Goal: Information Seeking & Learning: Learn about a topic

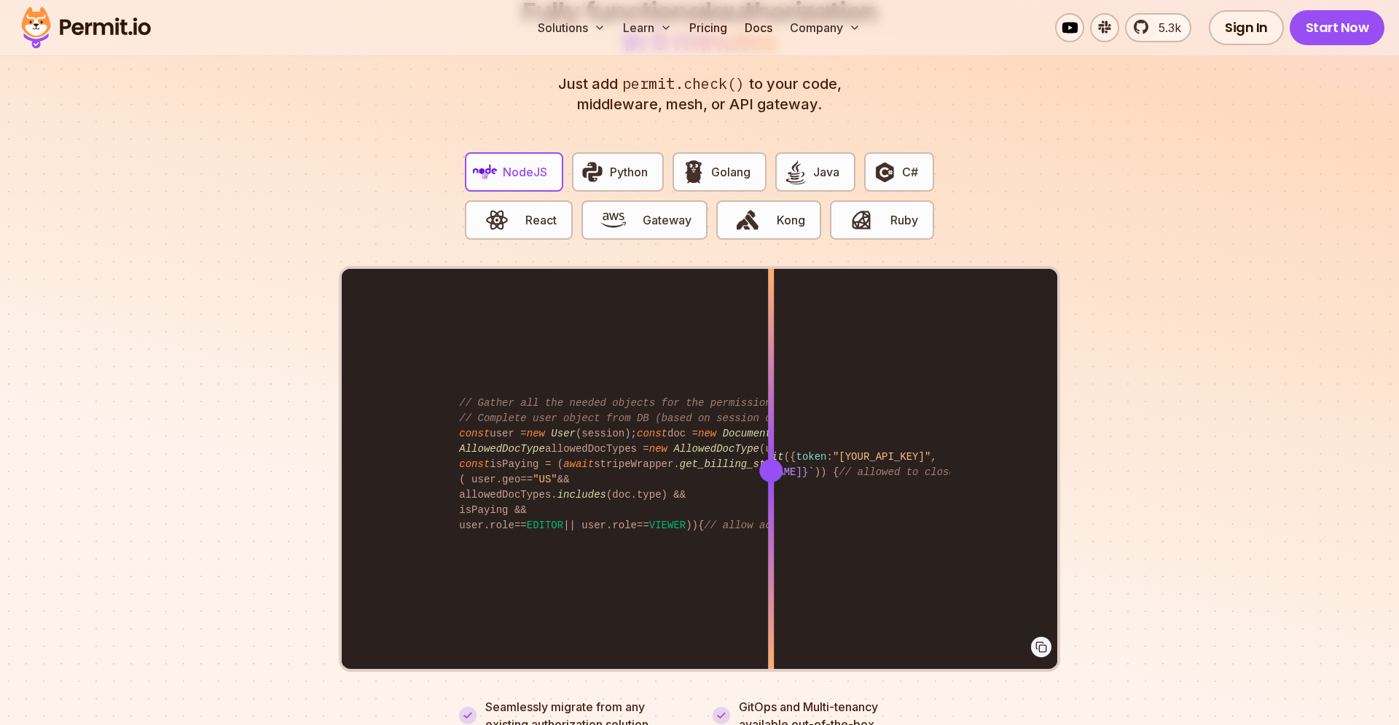
scroll to position [2734, 0]
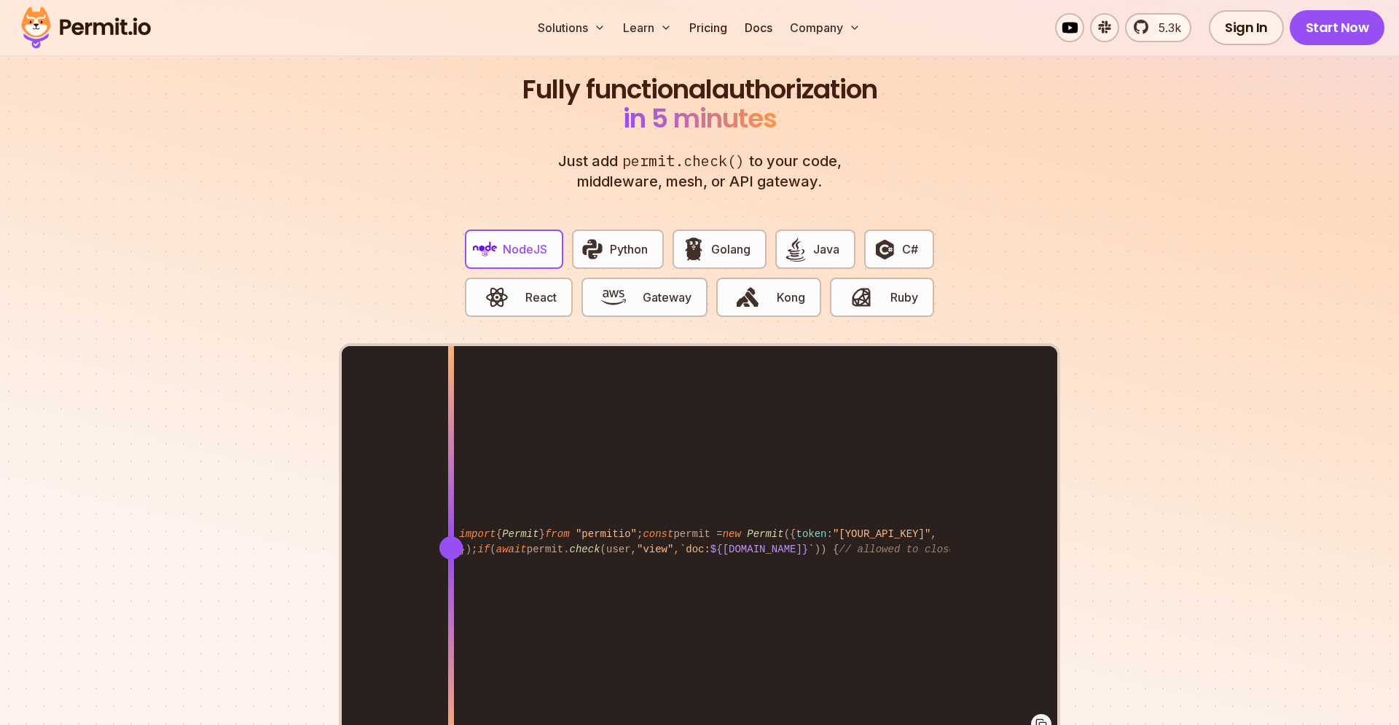
drag, startPoint x: 770, startPoint y: 525, endPoint x: 442, endPoint y: 544, distance: 328.5
click at [448, 544] on div at bounding box center [451, 547] width 6 height 402
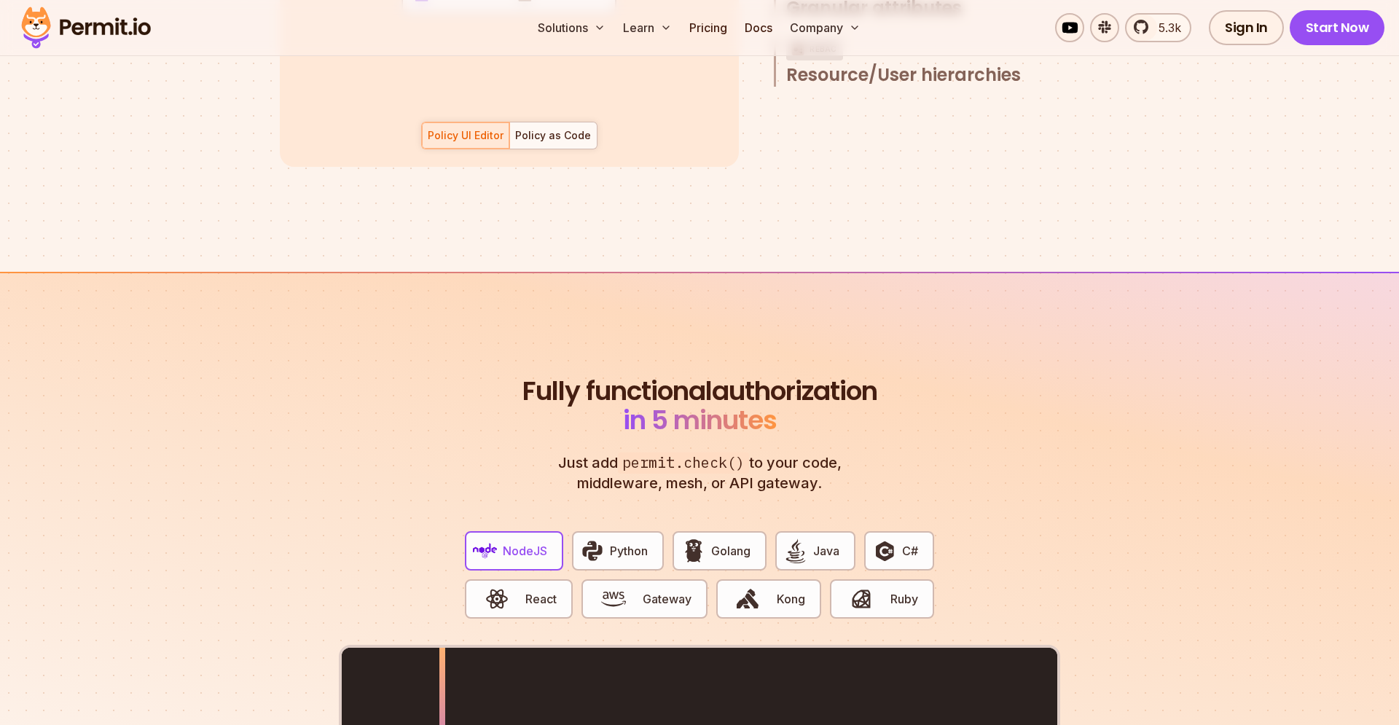
scroll to position [2532, 0]
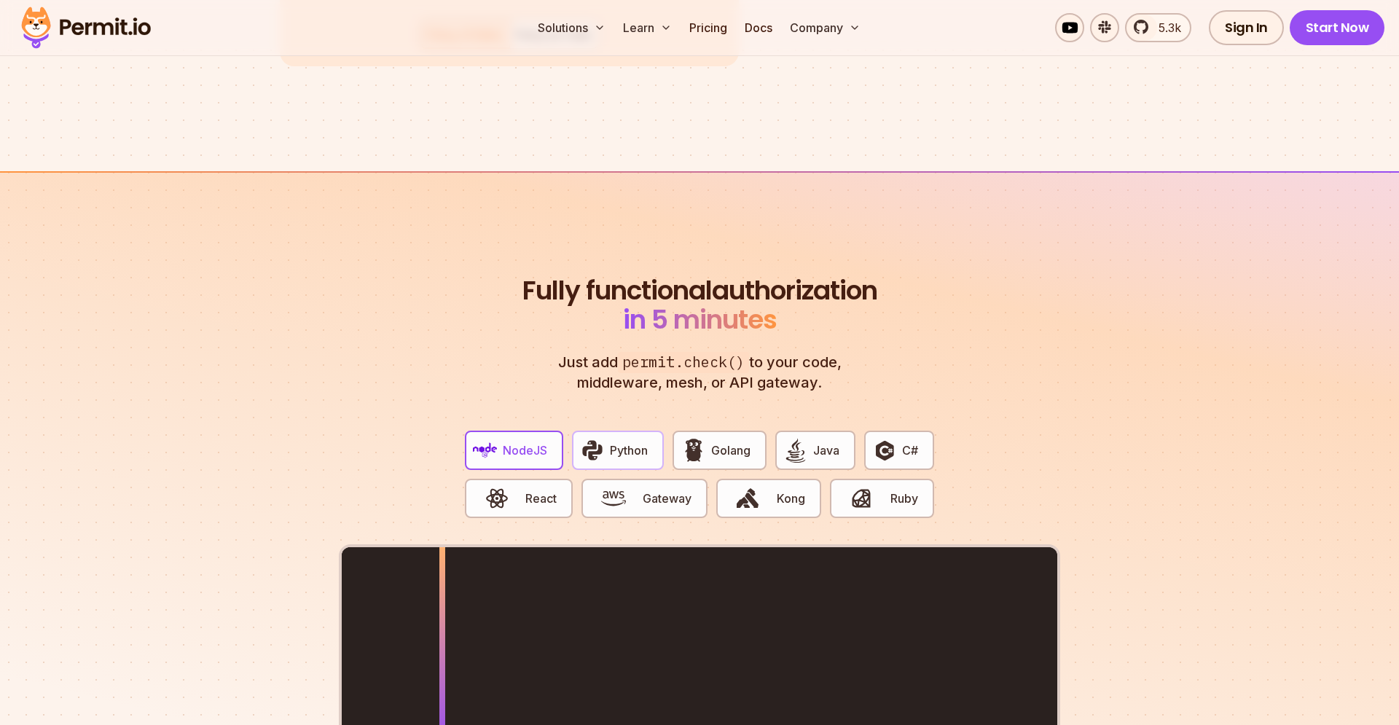
click at [621, 442] on span "Python" at bounding box center [629, 450] width 38 height 17
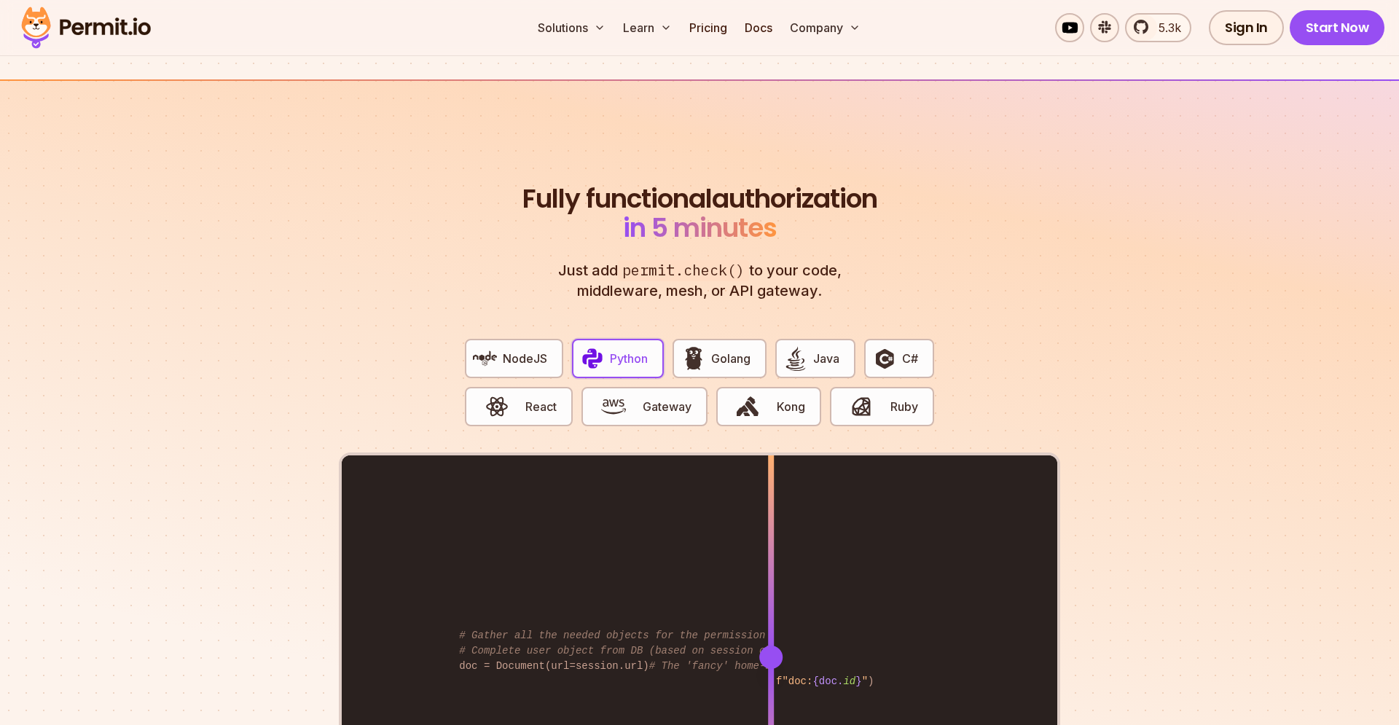
scroll to position [2834, 0]
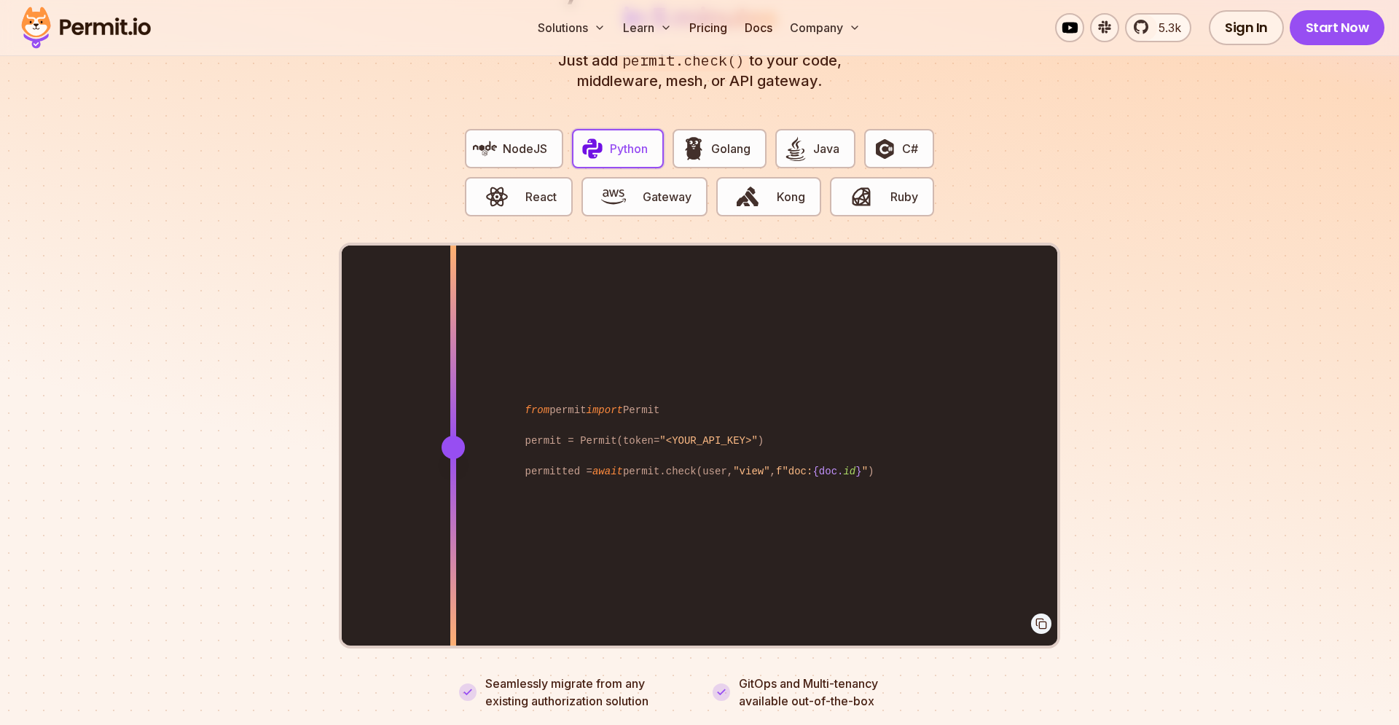
drag, startPoint x: 772, startPoint y: 431, endPoint x: 431, endPoint y: 470, distance: 344.0
click at [450, 470] on div at bounding box center [453, 447] width 6 height 402
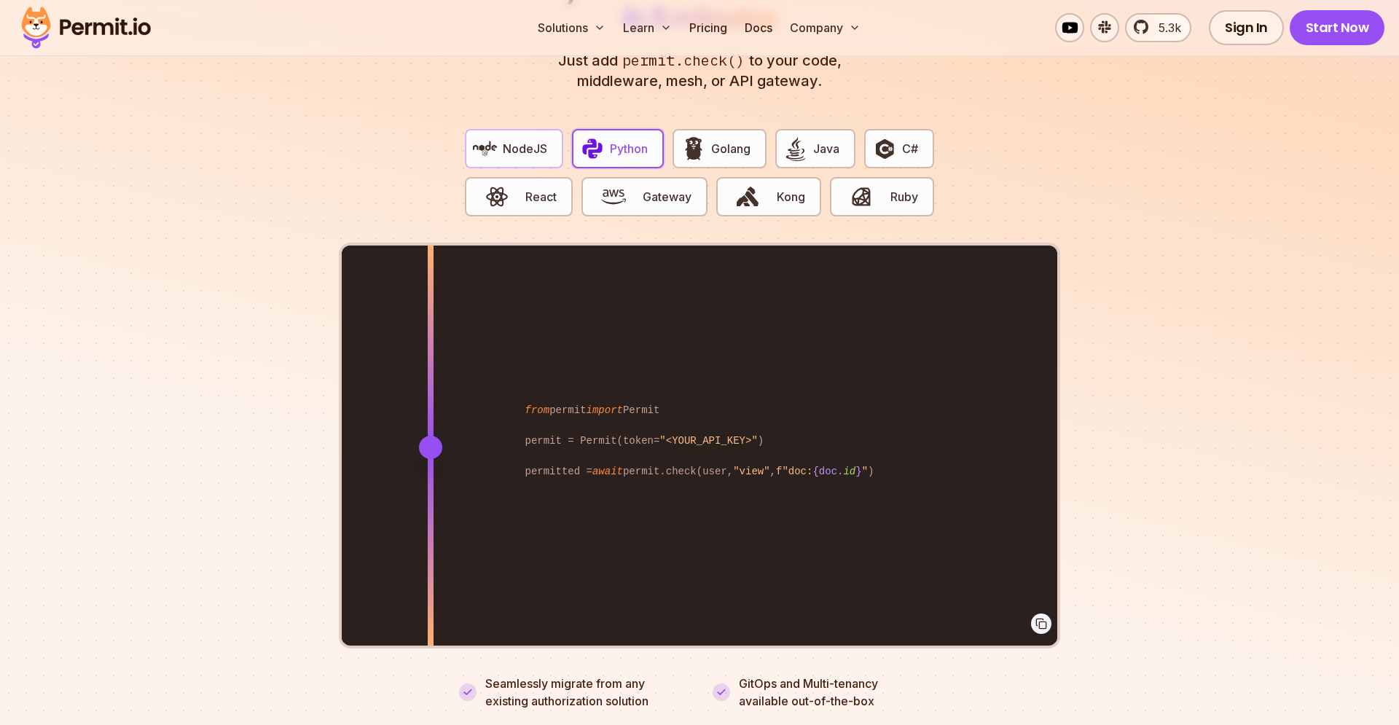
click at [542, 140] on span "NodeJS" at bounding box center [525, 148] width 44 height 17
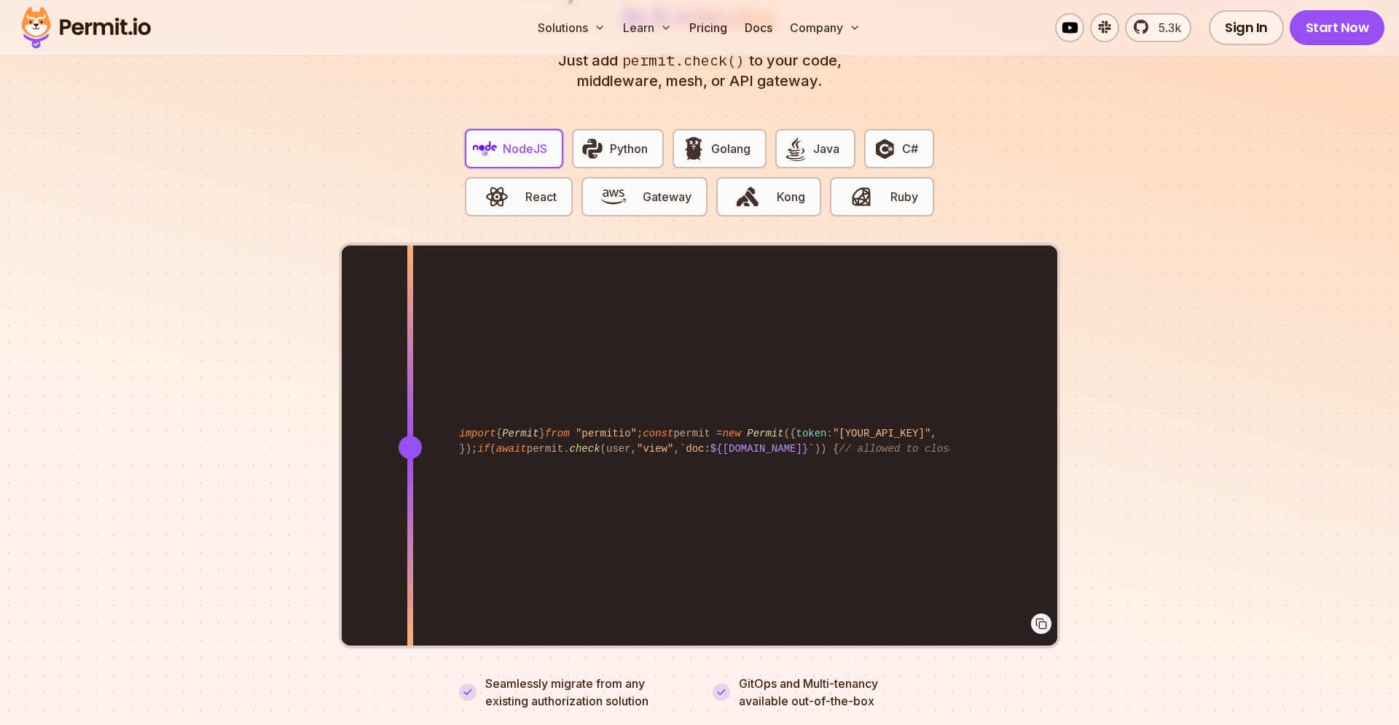
drag, startPoint x: 770, startPoint y: 427, endPoint x: 410, endPoint y: 486, distance: 364.8
click at [410, 486] on div at bounding box center [410, 447] width 6 height 402
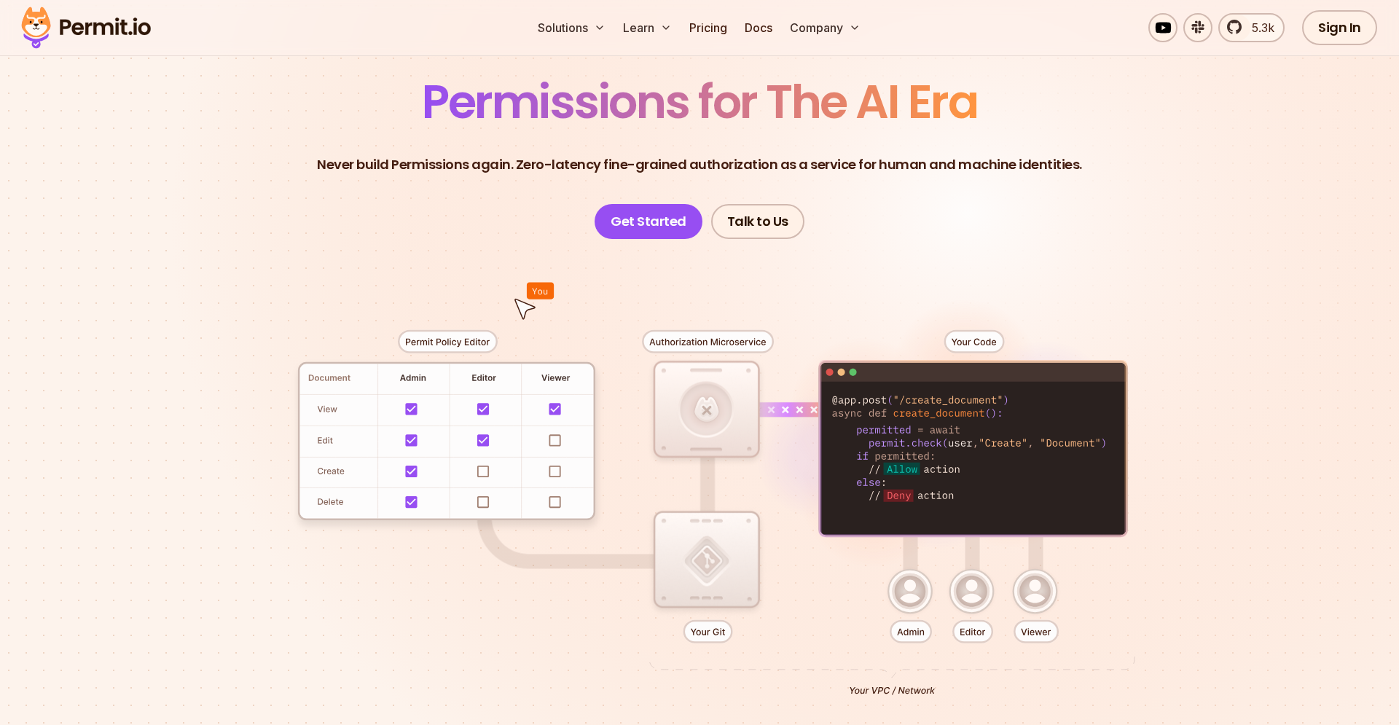
scroll to position [0, 0]
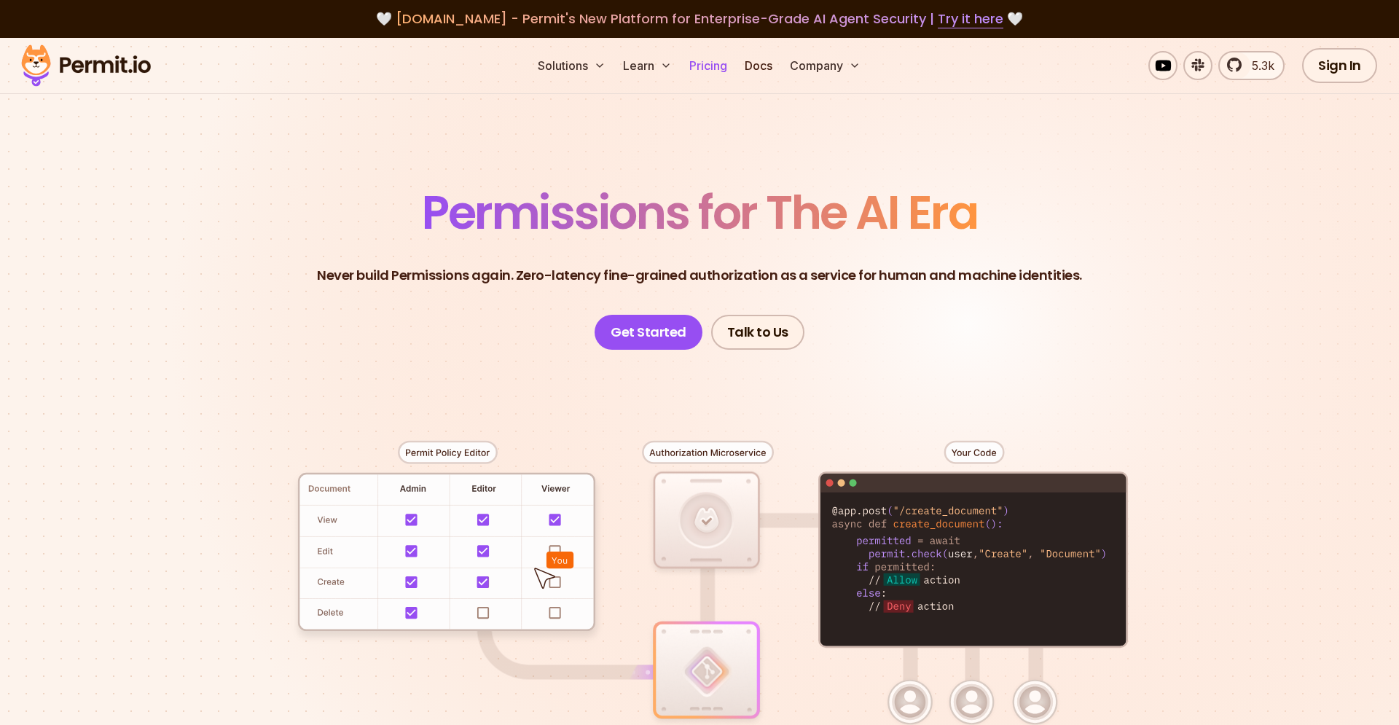
click at [718, 68] on link "Pricing" at bounding box center [709, 65] width 50 height 29
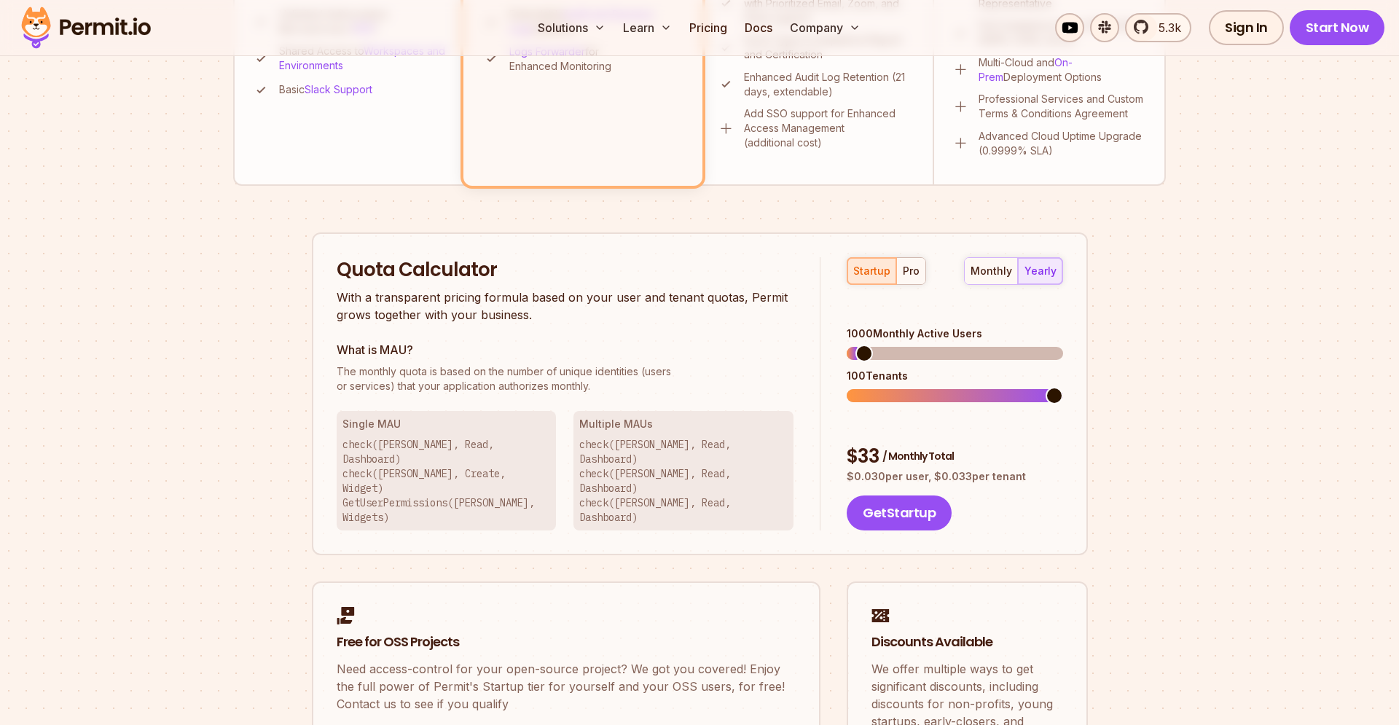
scroll to position [805, 0]
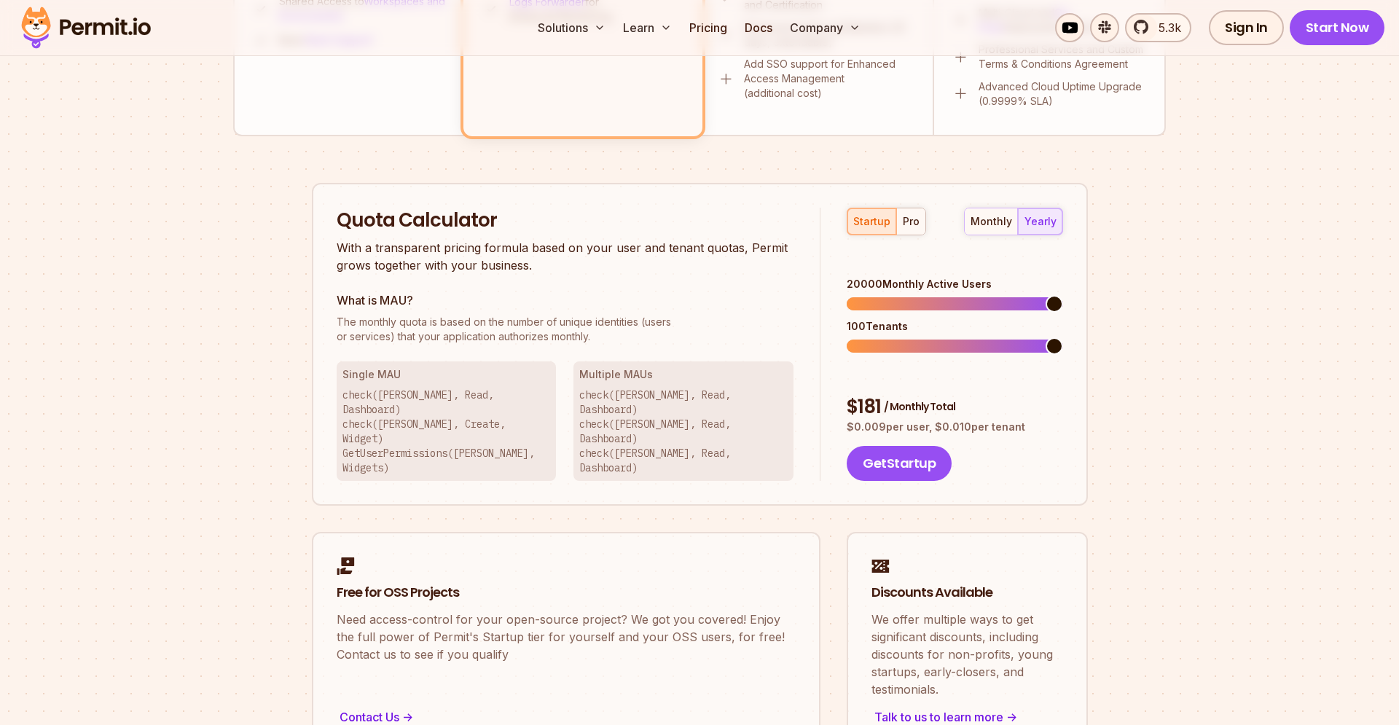
click at [1063, 295] on span at bounding box center [1054, 303] width 17 height 17
